Goal: Task Accomplishment & Management: Manage account settings

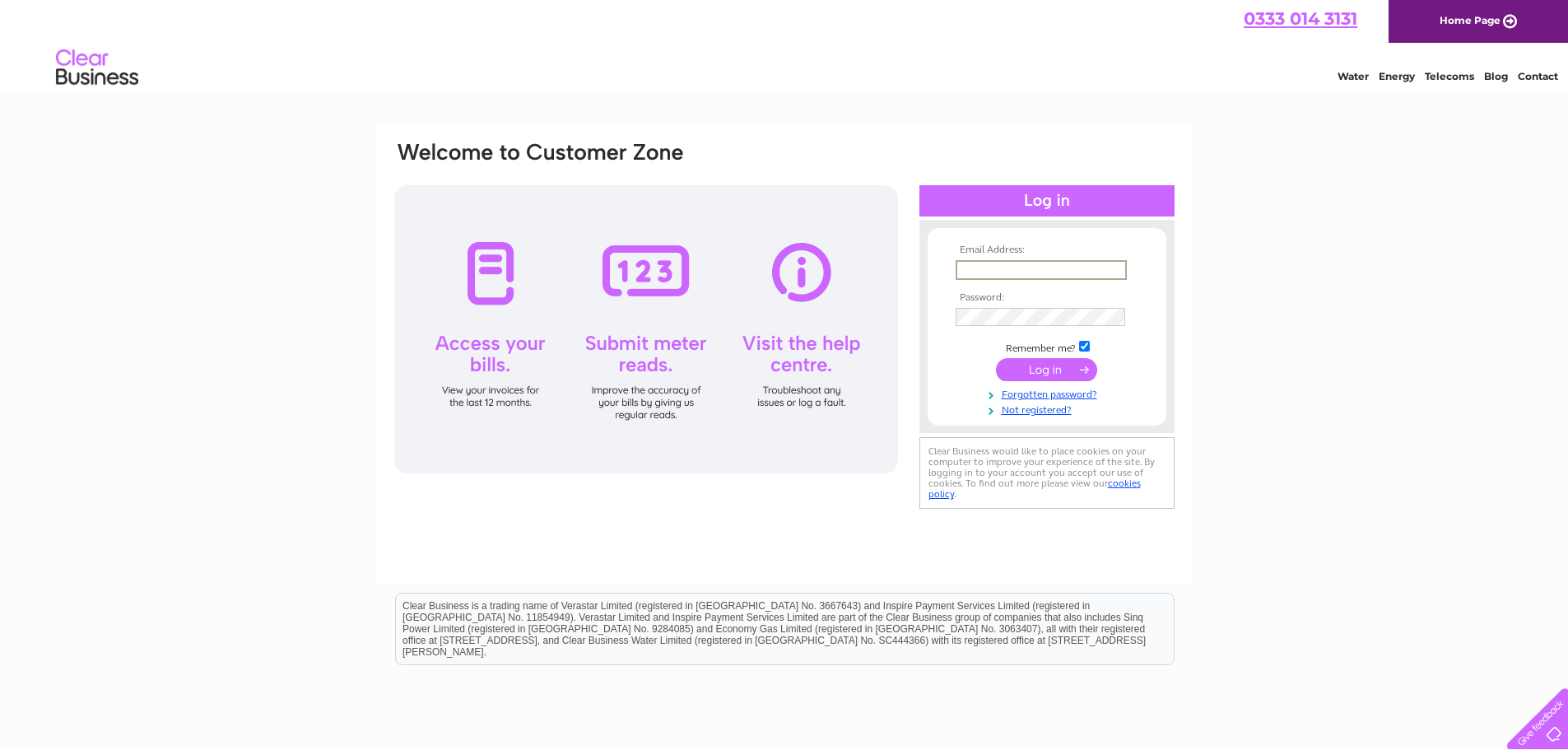
click at [1074, 263] on input "text" at bounding box center [1041, 270] width 171 height 19
type input "rob@neonnumbers.co.uk"
click at [1073, 369] on input "submit" at bounding box center [1047, 367] width 101 height 23
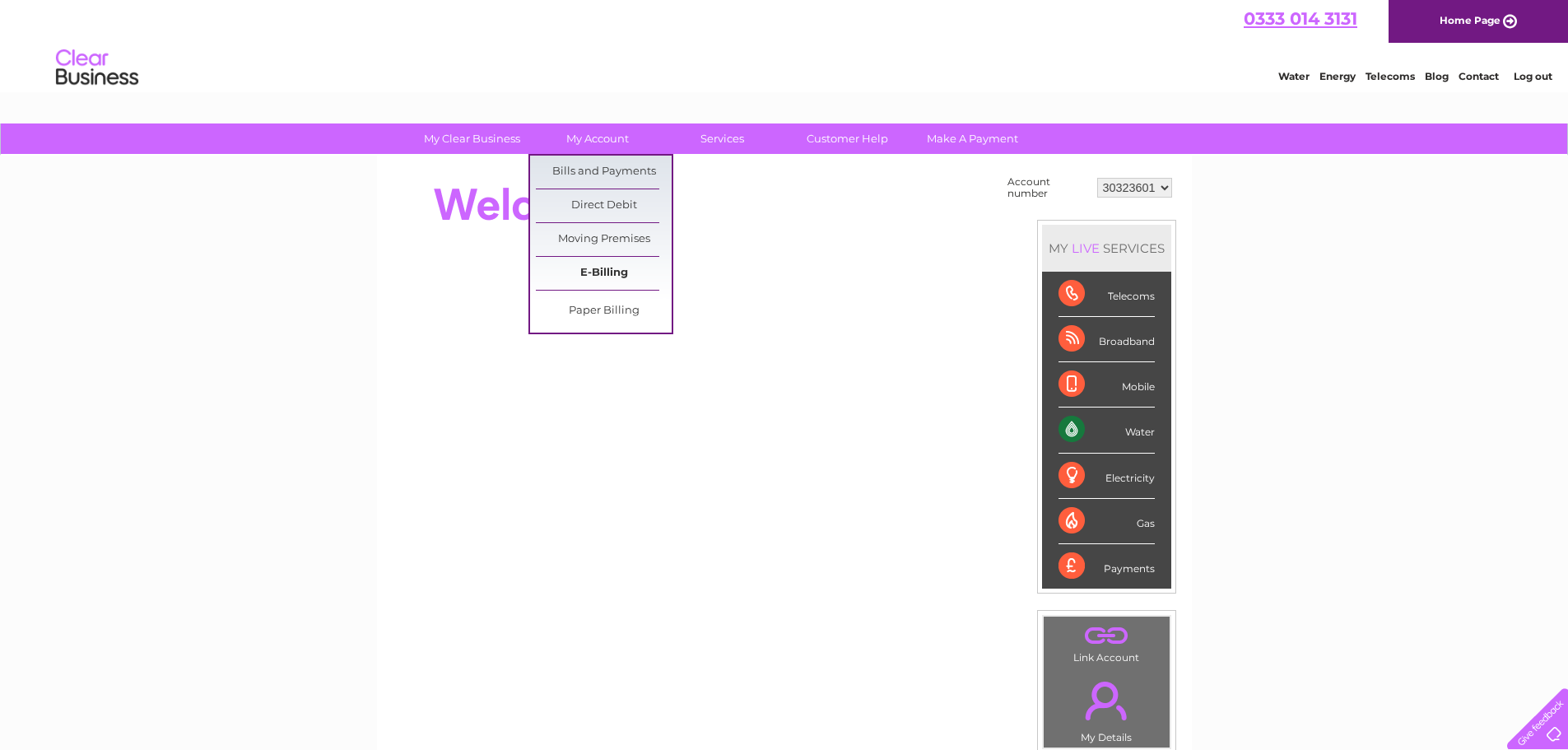
click at [608, 275] on link "E-Billing" at bounding box center [604, 273] width 136 height 33
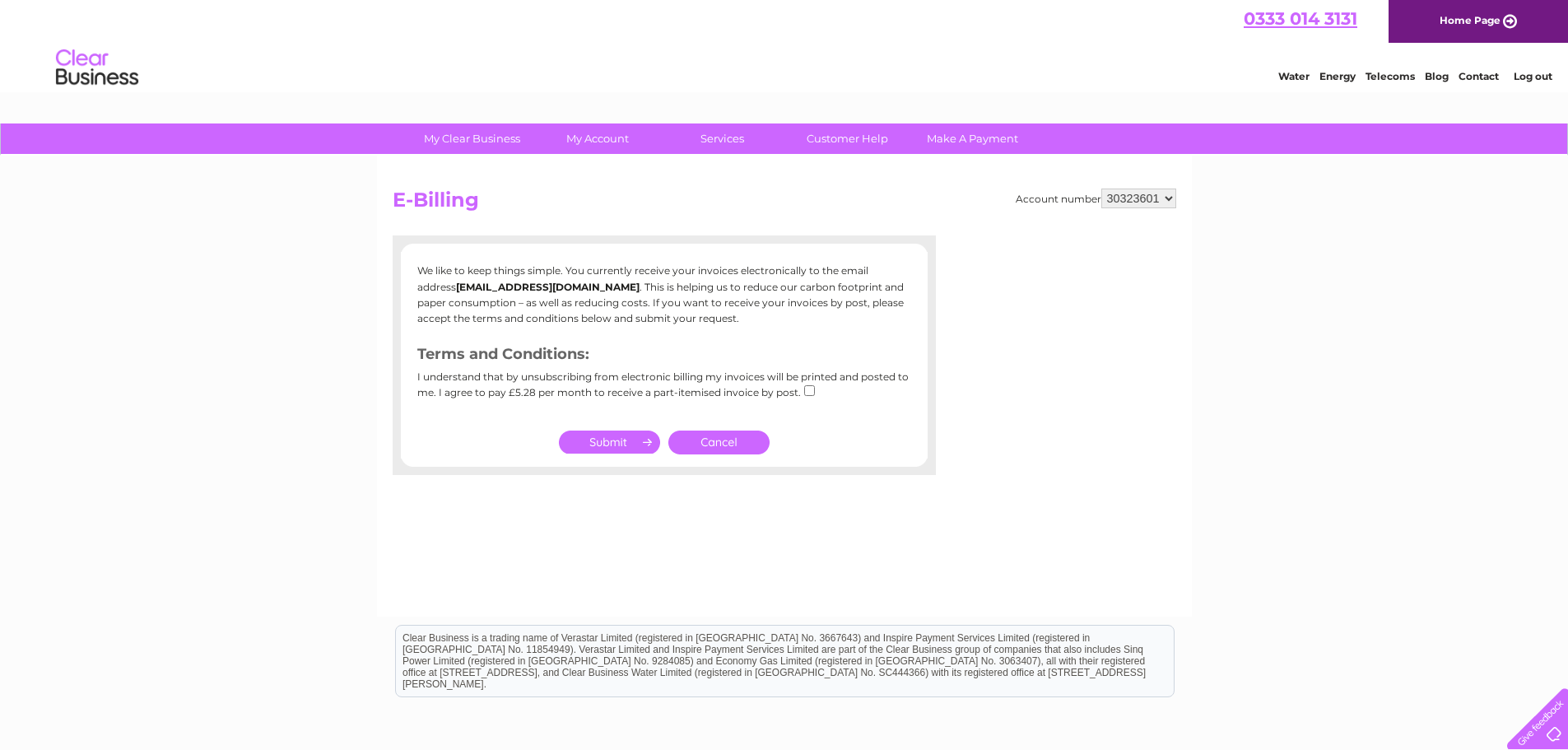
click at [807, 387] on input "checkbox" at bounding box center [810, 390] width 11 height 11
checkbox input "true"
click at [646, 435] on input "submit" at bounding box center [610, 442] width 101 height 23
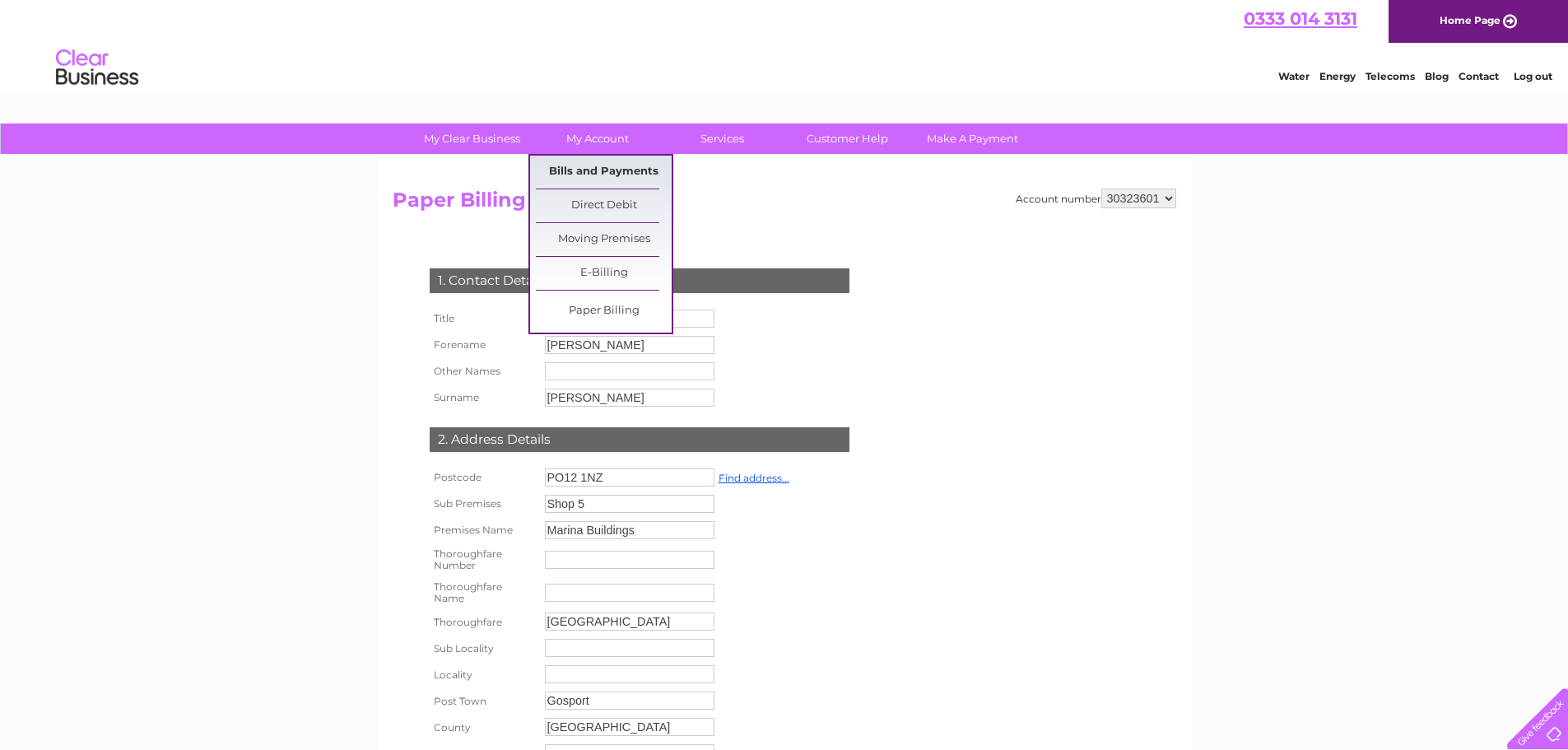
click at [585, 161] on link "Bills and Payments" at bounding box center [604, 172] width 136 height 33
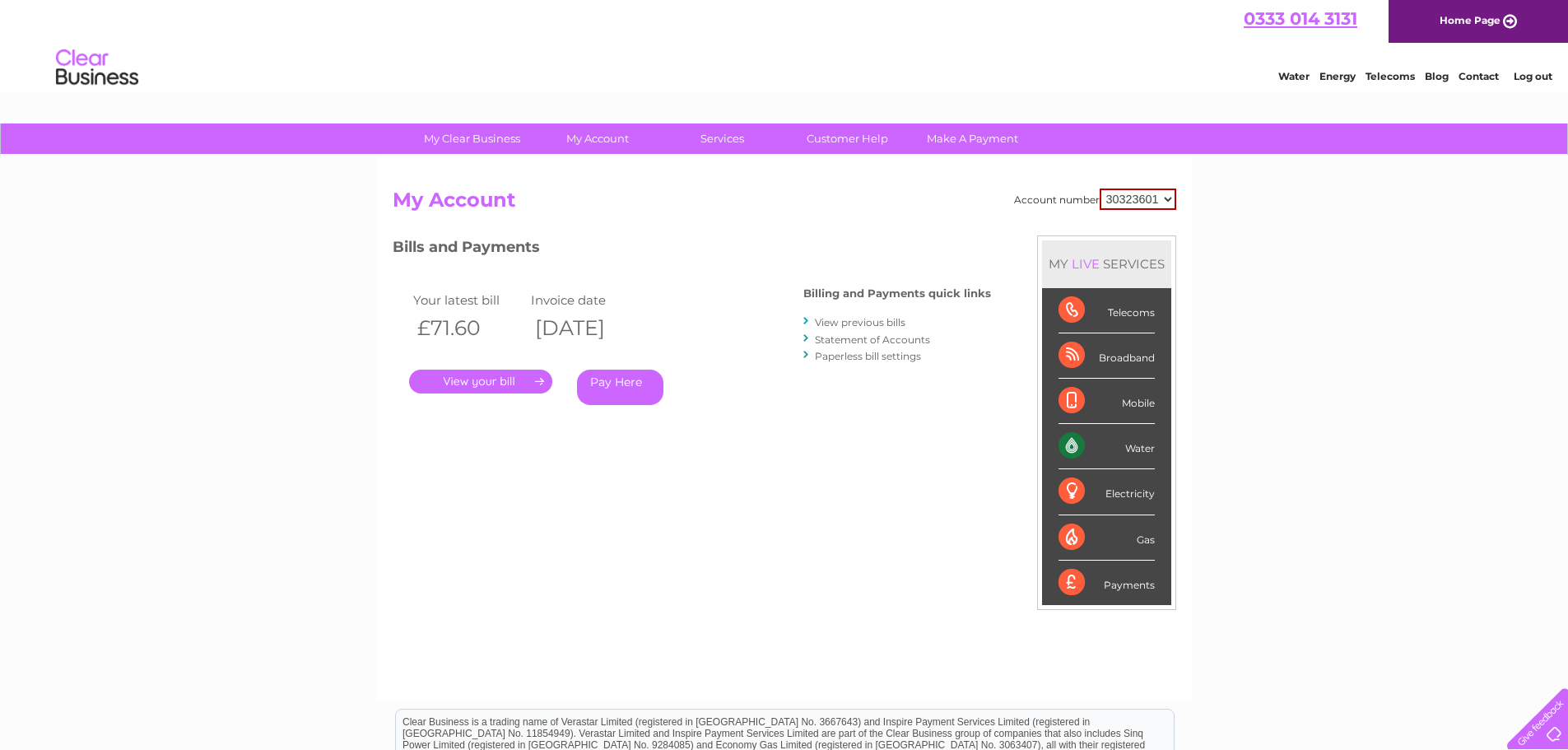
click at [494, 381] on link "." at bounding box center [481, 381] width 144 height 24
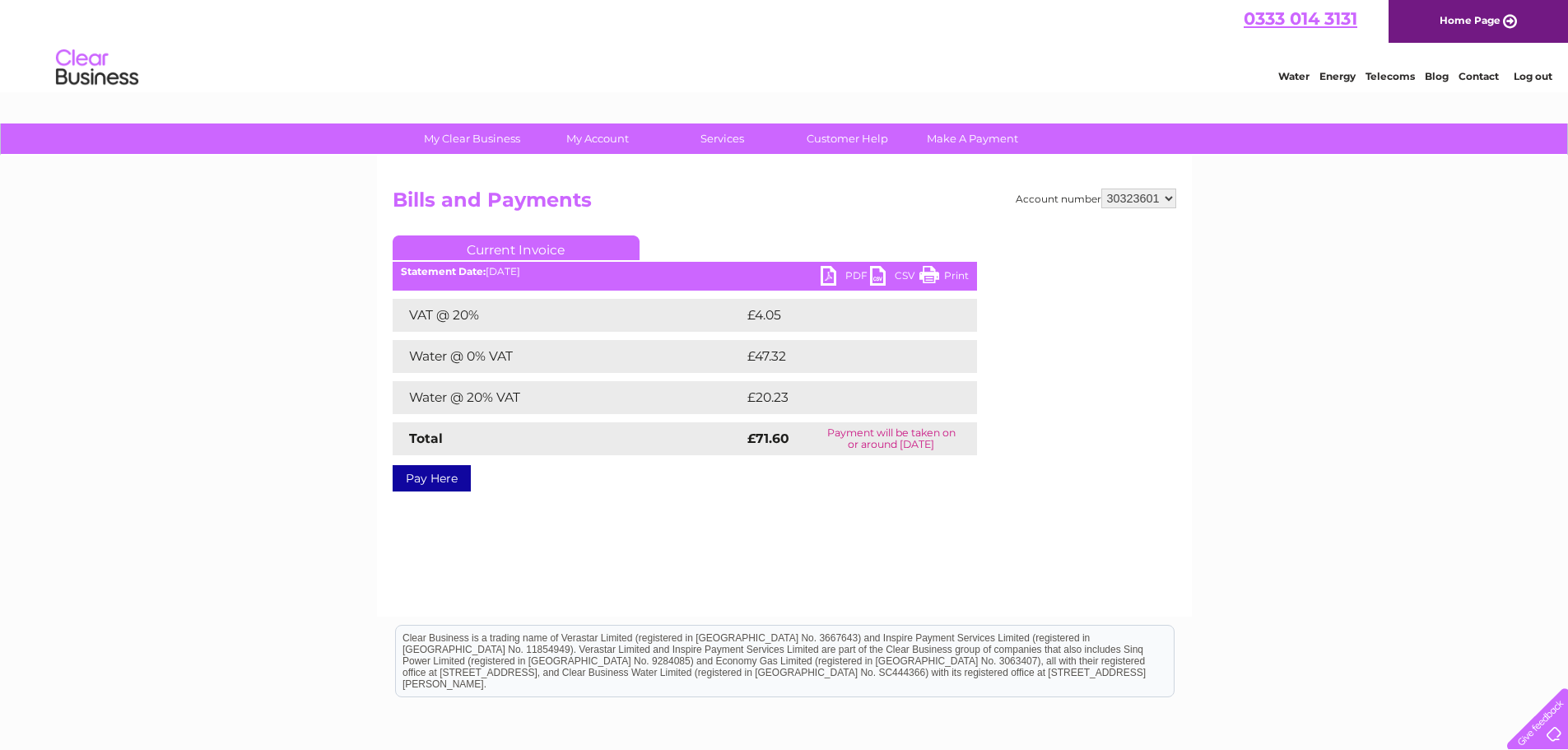
click at [835, 272] on link "PDF" at bounding box center [845, 278] width 50 height 24
click at [269, 503] on div "My Clear Business Login Details My Details My Preferences Link Account My Accou…" at bounding box center [784, 510] width 1568 height 774
